Goal: Contribute content: Contribute content

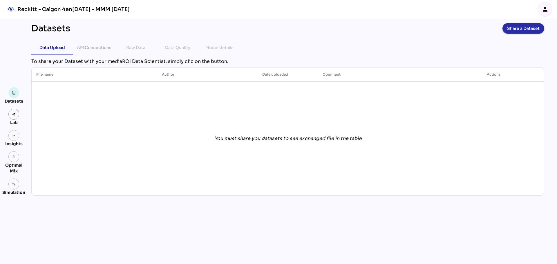
click at [516, 29] on span "Share a Dataset" at bounding box center [523, 28] width 33 height 8
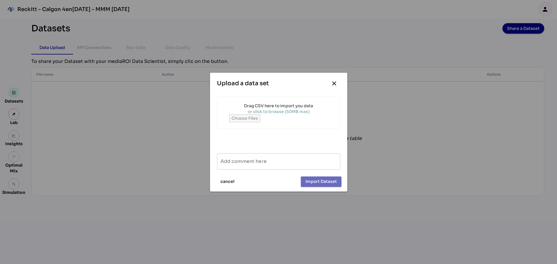
click at [258, 118] on input "file" at bounding box center [278, 119] width 99 height 8
type input "**********"
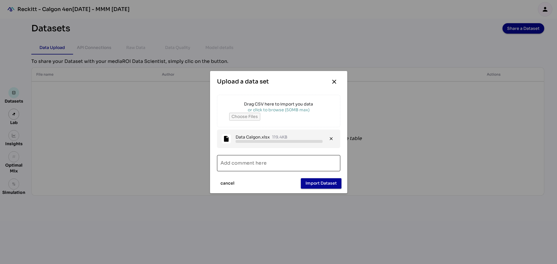
click at [245, 166] on input "Add comment here" at bounding box center [279, 163] width 116 height 16
click at [252, 165] on input "**********" at bounding box center [274, 163] width 106 height 16
type input "**********"
click at [327, 185] on span "Import Dataset" at bounding box center [321, 183] width 31 height 7
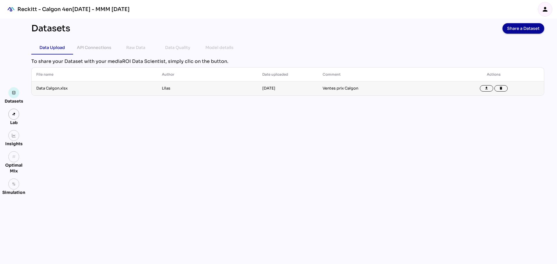
click at [332, 86] on td "Ventes prix Calgon" at bounding box center [381, 89] width 126 height 14
click at [334, 89] on td "Ventes prix Calgon" at bounding box center [381, 89] width 126 height 14
click at [516, 32] on span "Share a Dataset" at bounding box center [523, 28] width 33 height 8
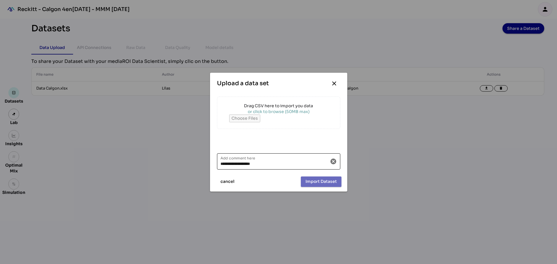
click at [336, 164] on icon "cancel" at bounding box center [333, 161] width 7 height 7
click at [264, 117] on input "file" at bounding box center [278, 119] width 99 height 8
click at [338, 82] on span "close" at bounding box center [334, 84] width 12 height 12
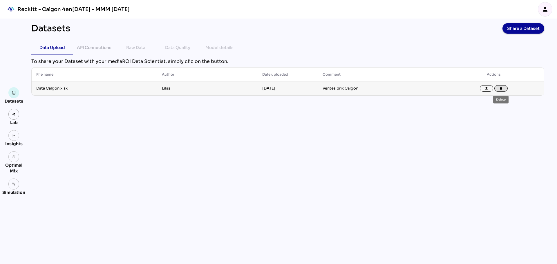
click at [503, 89] on icon "delete" at bounding box center [501, 88] width 4 height 4
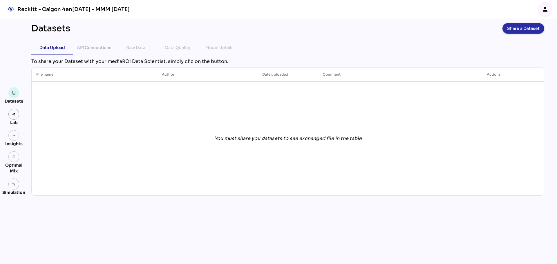
click at [521, 25] on span "Share a Dataset" at bounding box center [523, 28] width 33 height 8
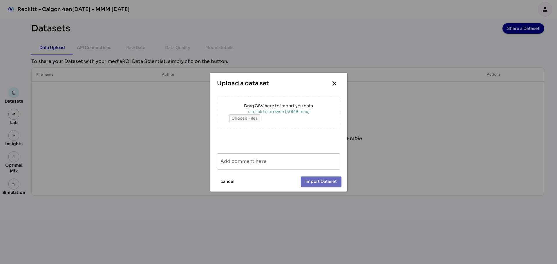
click at [270, 111] on div "or click to browse (50MB max)" at bounding box center [278, 112] width 99 height 6
type input "**********"
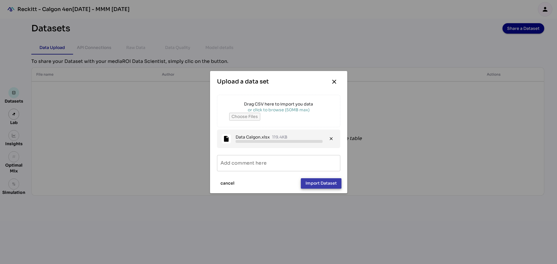
click at [304, 183] on button "Import Dataset" at bounding box center [321, 184] width 41 height 10
type input "**********"
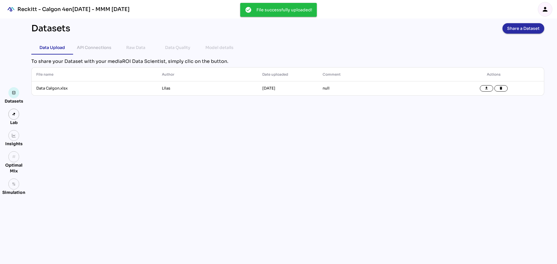
click at [525, 32] on span "Share a Dataset" at bounding box center [523, 28] width 33 height 8
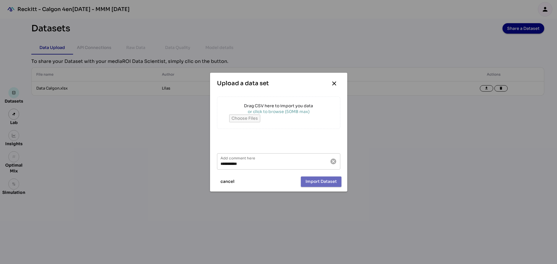
click at [269, 113] on div "or click to browse (50MB max)" at bounding box center [278, 112] width 99 height 6
type input "**********"
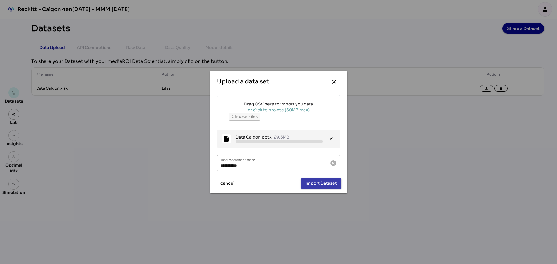
click at [316, 182] on span "Import Dataset" at bounding box center [321, 183] width 31 height 7
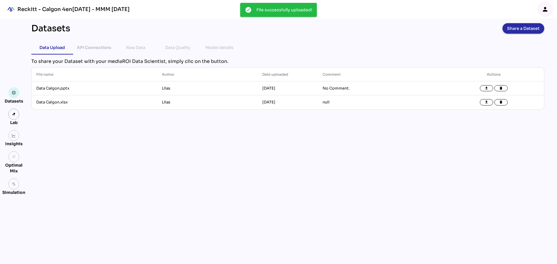
click at [522, 28] on span "Share a Dataset" at bounding box center [523, 28] width 33 height 8
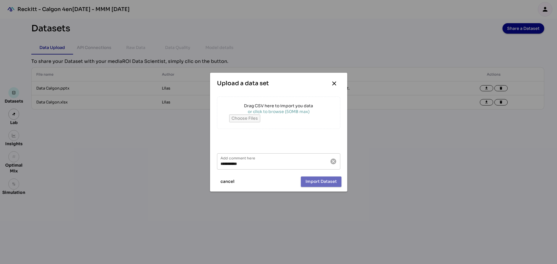
click at [284, 111] on div "or click to browse (50MB max)" at bounding box center [278, 112] width 99 height 6
type input "**********"
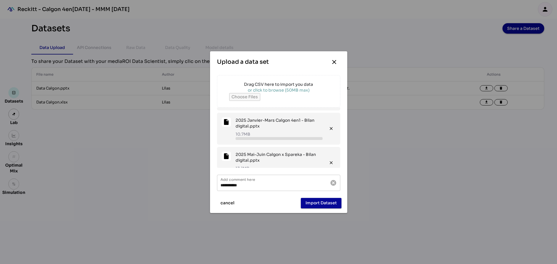
scroll to position [373, 0]
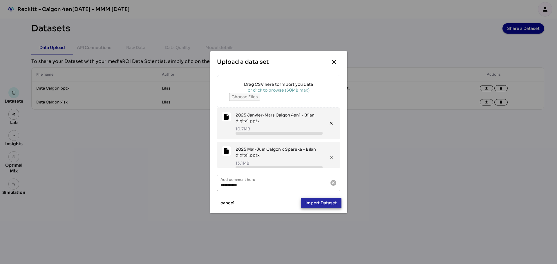
click at [311, 206] on span "Import Dataset" at bounding box center [321, 203] width 31 height 7
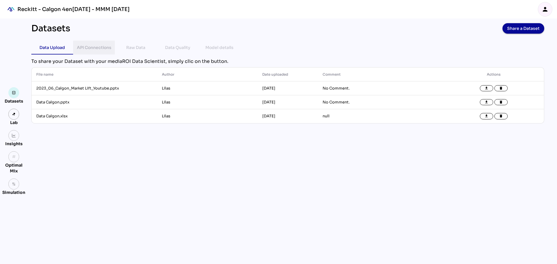
click at [98, 47] on div "API Connections" at bounding box center [94, 47] width 35 height 7
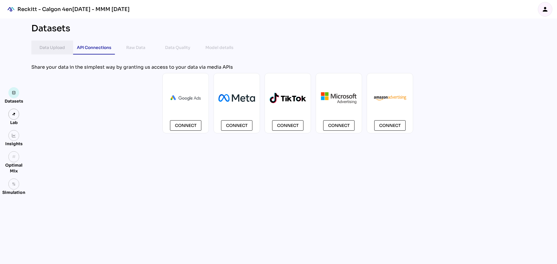
click at [67, 45] on div "Data Upload" at bounding box center [52, 48] width 42 height 14
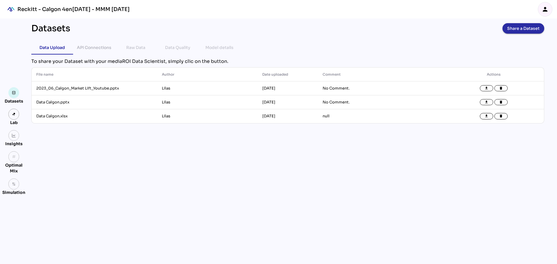
click at [522, 28] on span "Share a Dataset" at bounding box center [523, 28] width 33 height 8
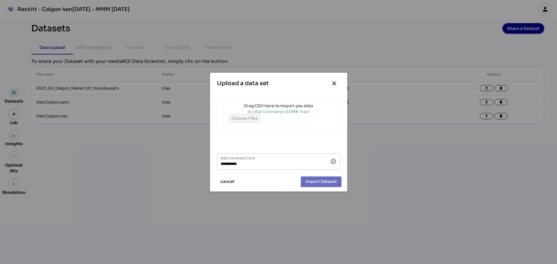
click at [285, 114] on div "or click to browse (50MB max)" at bounding box center [278, 112] width 99 height 6
type input "**********"
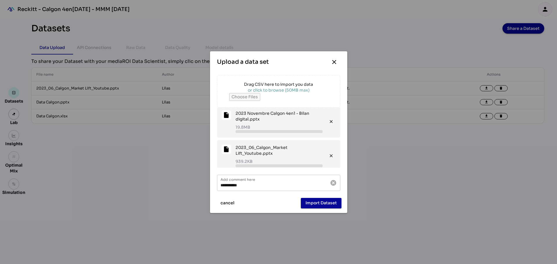
scroll to position [0, 0]
click at [329, 126] on icon "close" at bounding box center [331, 125] width 5 height 5
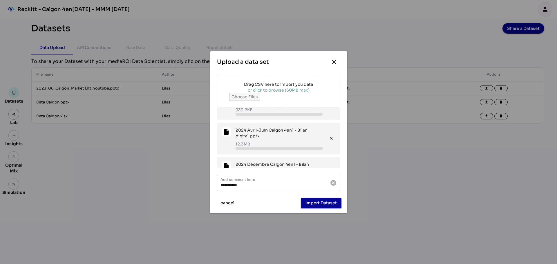
scroll to position [85, 0]
click at [329, 139] on icon "close" at bounding box center [331, 138] width 5 height 5
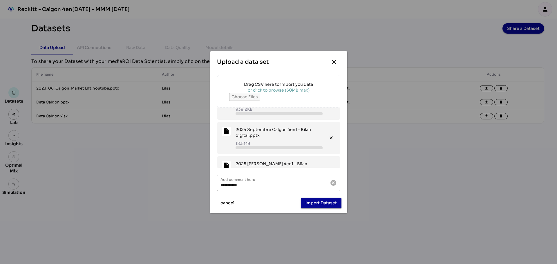
click at [329, 139] on icon "close" at bounding box center [331, 138] width 5 height 5
click at [328, 139] on span "close" at bounding box center [331, 138] width 9 height 23
click at [329, 139] on icon "close" at bounding box center [331, 138] width 5 height 5
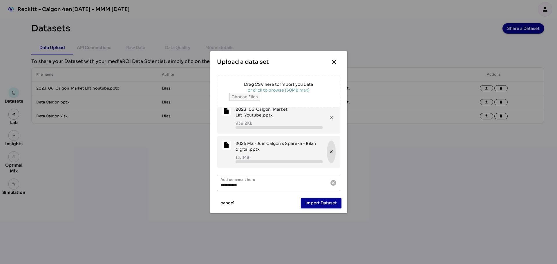
click at [329, 149] on icon "close" at bounding box center [331, 151] width 5 height 5
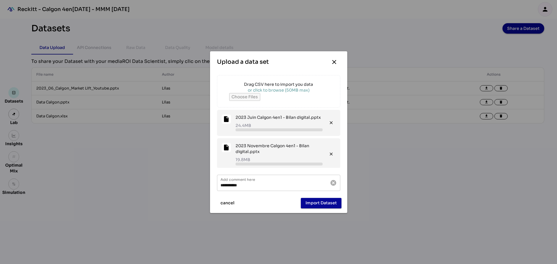
scroll to position [37, 0]
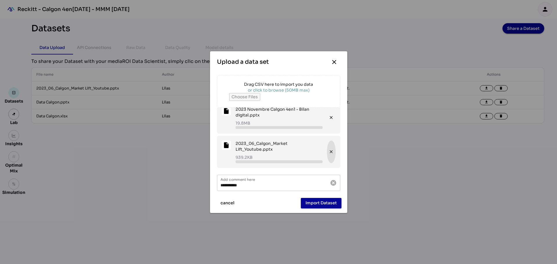
click at [330, 155] on span "close" at bounding box center [331, 152] width 9 height 23
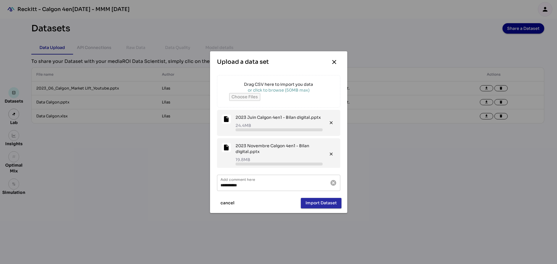
click at [314, 208] on button "Import Dataset" at bounding box center [321, 203] width 41 height 10
click at [309, 202] on span "Import Dataset" at bounding box center [321, 203] width 31 height 7
click at [231, 149] on div "insert_drive_file 2023 Novembre Calgon 4en1 - Bilan digital.pptx 19.8MB" at bounding box center [272, 154] width 101 height 23
click at [311, 205] on span "Import Dataset" at bounding box center [321, 203] width 31 height 7
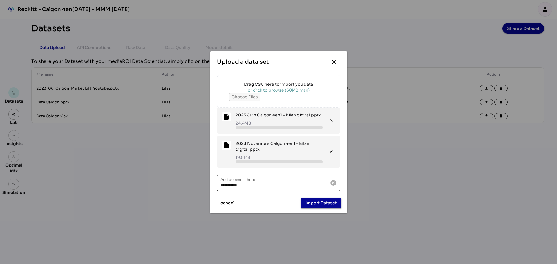
click at [261, 181] on input "**********" at bounding box center [274, 183] width 106 height 16
click at [334, 185] on icon "cancel" at bounding box center [333, 183] width 7 height 7
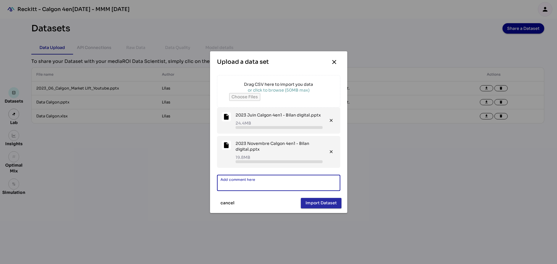
click at [312, 206] on span "Import Dataset" at bounding box center [321, 203] width 31 height 7
type input "**********"
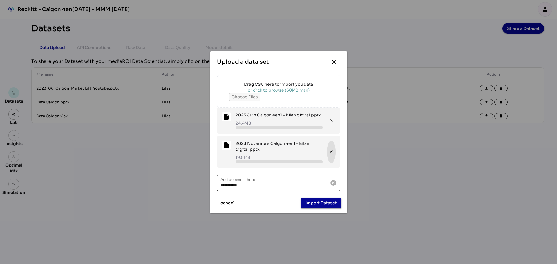
click at [330, 152] on span "close" at bounding box center [331, 152] width 9 height 23
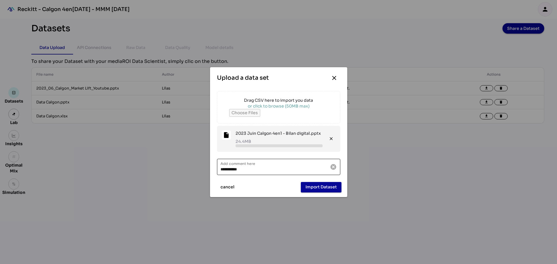
scroll to position [0, 0]
click at [313, 186] on span "Import Dataset" at bounding box center [321, 187] width 31 height 7
click at [337, 79] on icon "close" at bounding box center [334, 78] width 7 height 7
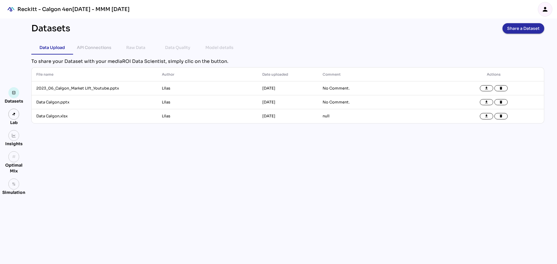
click at [519, 31] on span "Share a Dataset" at bounding box center [523, 28] width 33 height 8
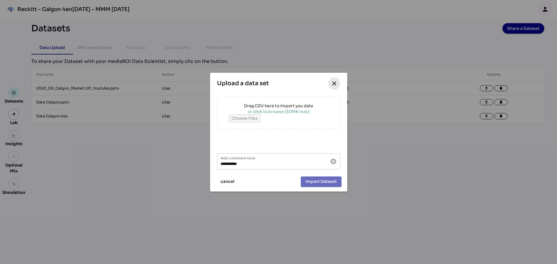
click at [332, 84] on icon "close" at bounding box center [334, 83] width 7 height 7
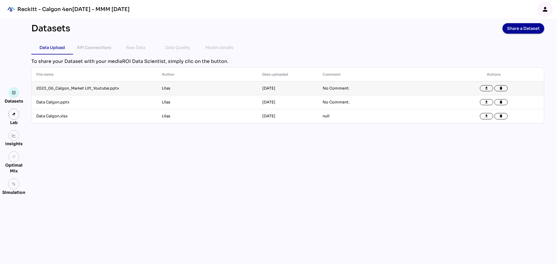
click at [508, 87] on td "file_download delete" at bounding box center [494, 89] width 100 height 14
click at [502, 87] on icon "delete" at bounding box center [501, 88] width 4 height 4
drag, startPoint x: 543, startPoint y: 0, endPoint x: 243, endPoint y: 176, distance: 347.8
click at [243, 176] on div "Datasets Share a Dataset Data Upload API Connections Raw Data Data Quality Mode…" at bounding box center [288, 142] width 522 height 246
click at [521, 31] on span "Share a Dataset" at bounding box center [523, 28] width 33 height 8
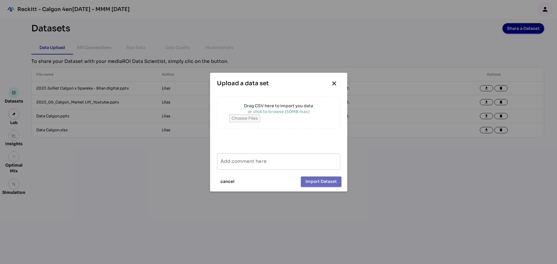
click at [269, 111] on div "or click to browse (50MB max)" at bounding box center [278, 112] width 99 height 6
type input "**********"
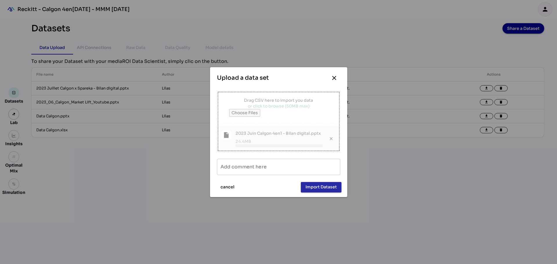
click at [316, 189] on span "Import Dataset" at bounding box center [321, 187] width 31 height 7
type input "**********"
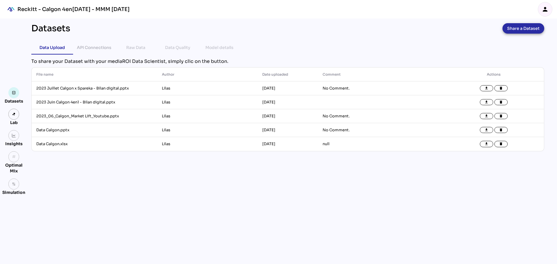
click at [537, 28] on span "Share a Dataset" at bounding box center [523, 28] width 33 height 8
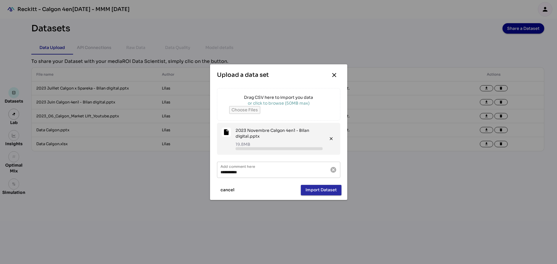
click at [326, 190] on span "Import Dataset" at bounding box center [321, 190] width 31 height 7
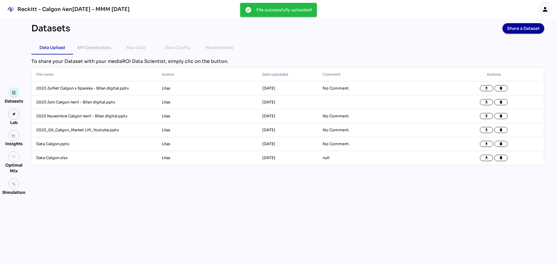
click at [523, 30] on span "Share a Dataset" at bounding box center [523, 28] width 33 height 8
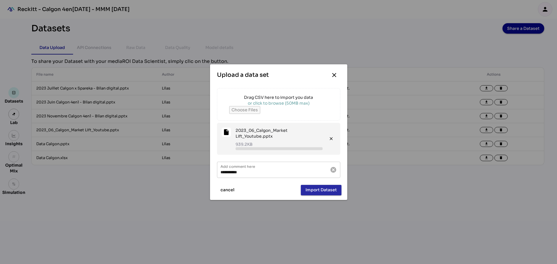
click at [318, 190] on span "Import Dataset" at bounding box center [321, 190] width 31 height 7
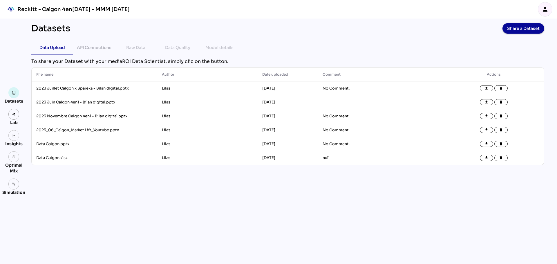
drag, startPoint x: 391, startPoint y: 56, endPoint x: 399, endPoint y: 56, distance: 8.4
click at [391, 56] on div "Datasets Share a Dataset Data Upload API Connections Raw Data Data Quality Mode…" at bounding box center [288, 142] width 522 height 246
click at [527, 25] on span "Share a Dataset" at bounding box center [523, 28] width 33 height 8
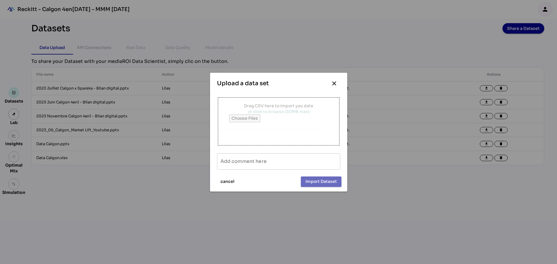
type input "**********"
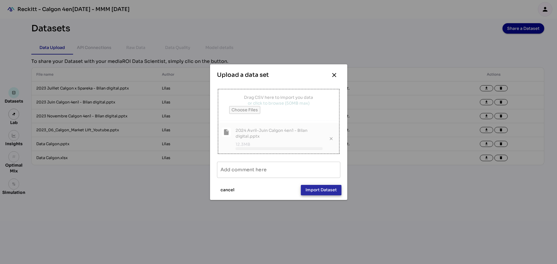
click at [320, 190] on span "Import Dataset" at bounding box center [321, 190] width 31 height 7
type input "**********"
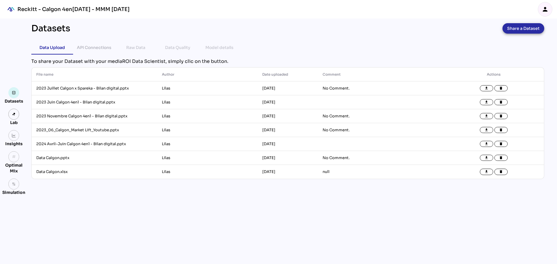
click at [521, 27] on span "Share a Dataset" at bounding box center [523, 28] width 33 height 8
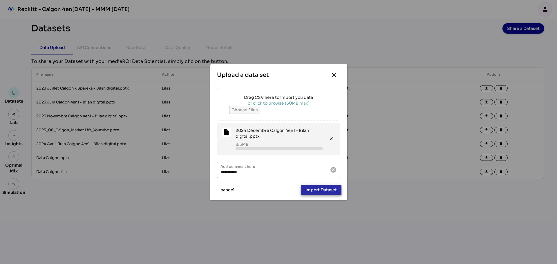
click at [320, 192] on span "Import Dataset" at bounding box center [321, 190] width 31 height 7
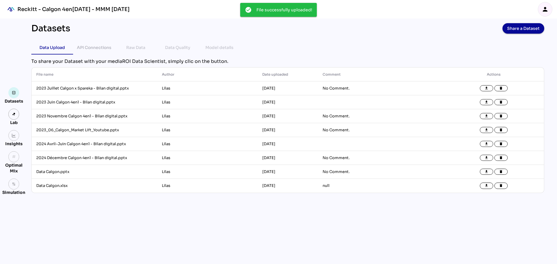
click at [522, 30] on span "Share a Dataset" at bounding box center [523, 28] width 33 height 8
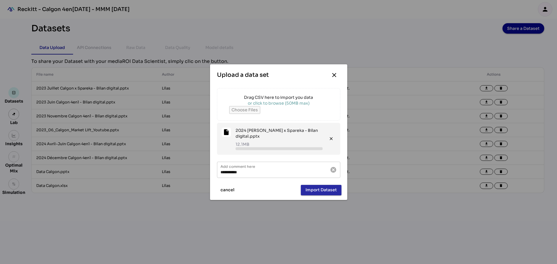
click at [326, 189] on span "Import Dataset" at bounding box center [321, 190] width 31 height 7
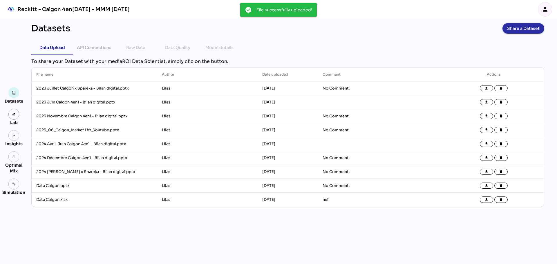
click at [513, 32] on span "Share a Dataset" at bounding box center [523, 28] width 33 height 8
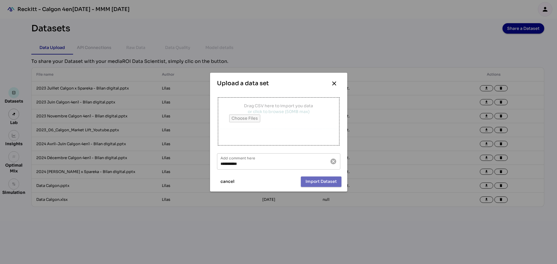
type input "**********"
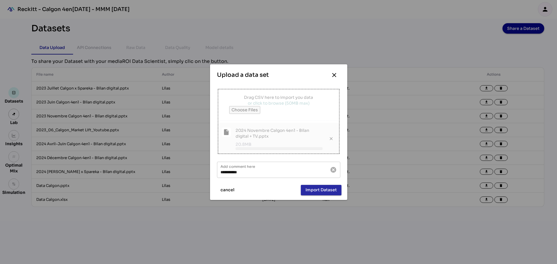
click at [306, 193] on span "Import Dataset" at bounding box center [321, 190] width 31 height 7
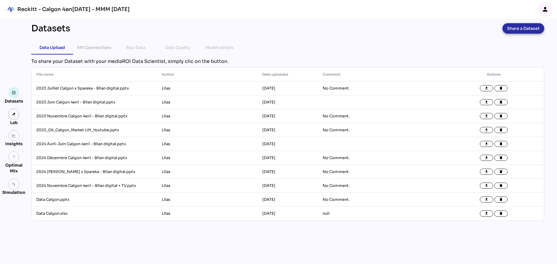
click at [509, 26] on span "Share a Dataset" at bounding box center [523, 28] width 33 height 8
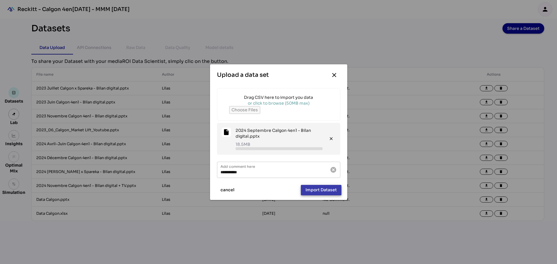
click at [322, 191] on span "Import Dataset" at bounding box center [321, 190] width 31 height 7
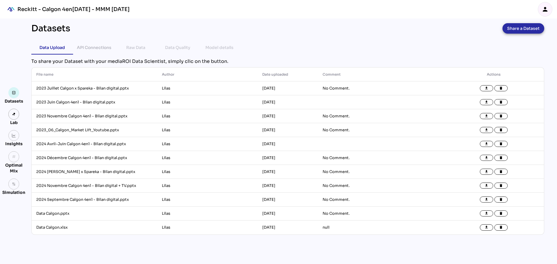
click at [527, 27] on span "Share a Dataset" at bounding box center [523, 28] width 33 height 8
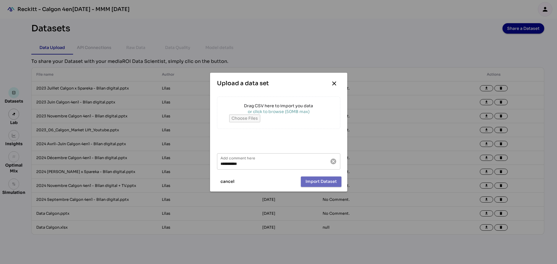
type input "**********"
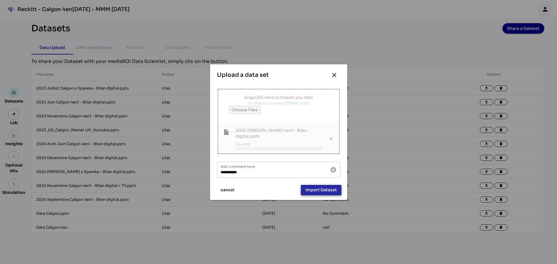
click at [316, 187] on span "Import Dataset" at bounding box center [321, 190] width 31 height 7
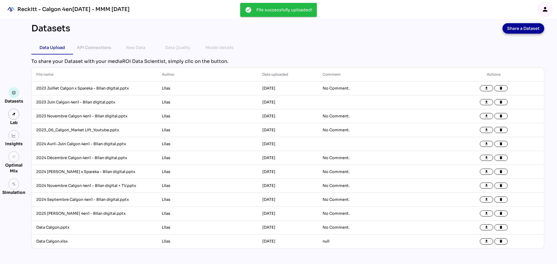
click at [526, 27] on span "Share a Dataset" at bounding box center [523, 28] width 33 height 8
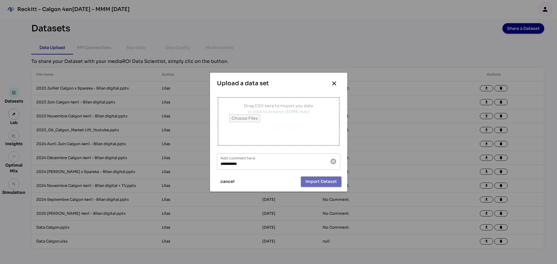
type input "**********"
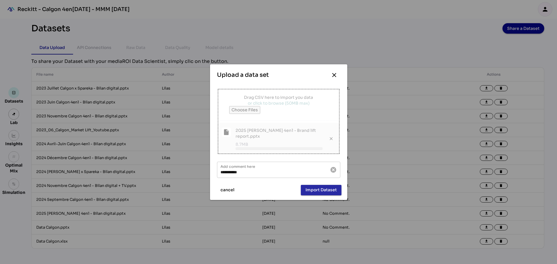
click at [328, 188] on span "Import Dataset" at bounding box center [321, 190] width 31 height 7
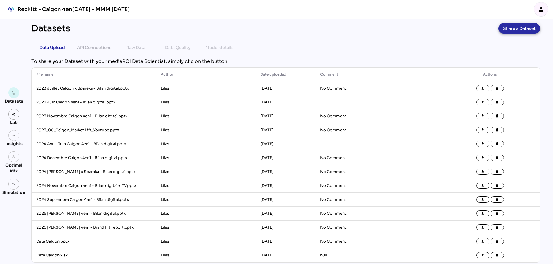
click at [525, 29] on span "Share a Dataset" at bounding box center [519, 28] width 33 height 8
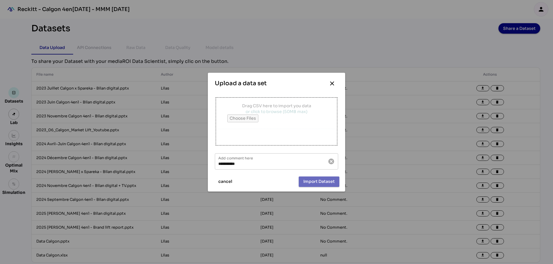
type input "**********"
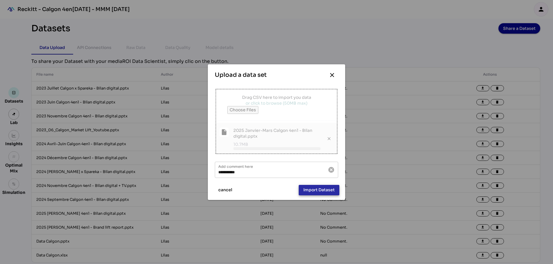
click at [310, 192] on span "Import Dataset" at bounding box center [318, 190] width 31 height 7
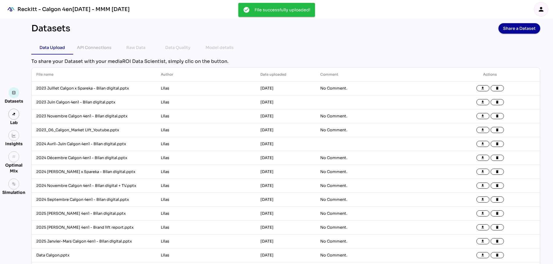
click at [524, 34] on div "Datasets Share a Dataset Data Upload API Connections Raw Data Data Quality Mode…" at bounding box center [286, 150] width 518 height 263
click at [524, 31] on span "Share a Dataset" at bounding box center [519, 28] width 33 height 8
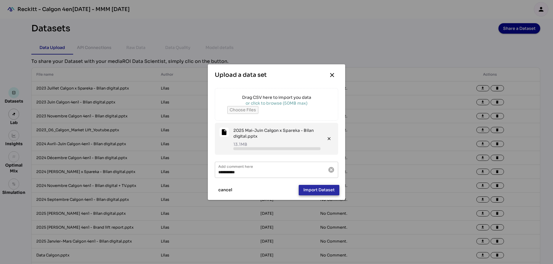
click at [322, 191] on span "Import Dataset" at bounding box center [318, 190] width 31 height 7
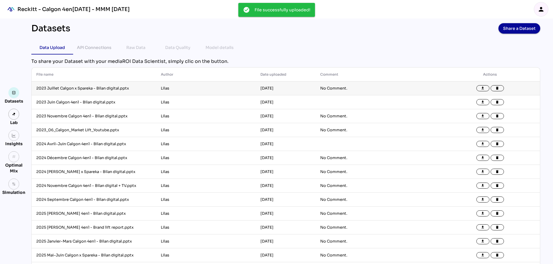
click at [132, 91] on td "2023 Juillet Calgon x Spareka - Bilan digital.pptx" at bounding box center [94, 89] width 125 height 14
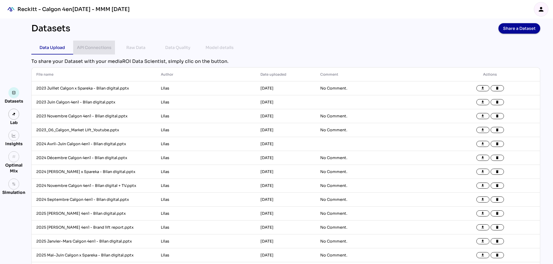
click at [97, 45] on div "API Connections" at bounding box center [94, 47] width 35 height 7
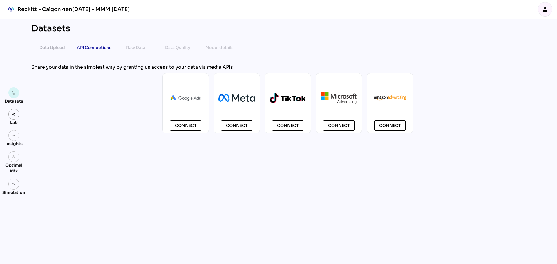
click at [137, 49] on div "Raw Data" at bounding box center [135, 47] width 19 height 7
click at [53, 48] on div "Data Upload" at bounding box center [52, 47] width 26 height 7
